Goal: Find specific page/section: Find specific page/section

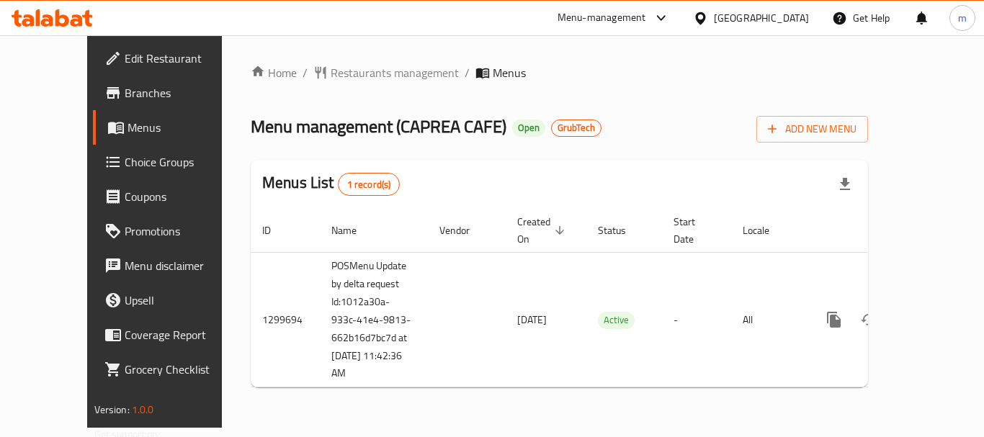
click at [45, 23] on icon at bounding box center [47, 20] width 12 height 12
click at [56, 14] on icon at bounding box center [62, 17] width 14 height 17
